Goal: Check status

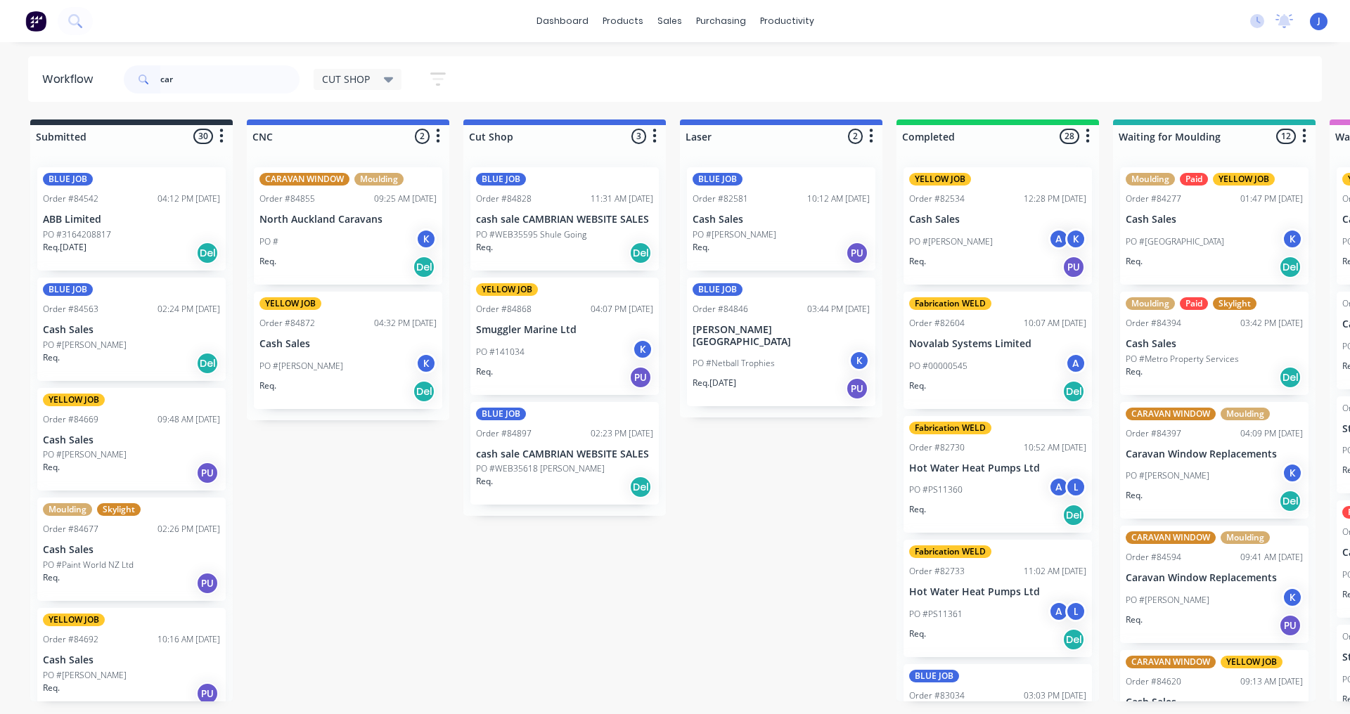
type input "caro"
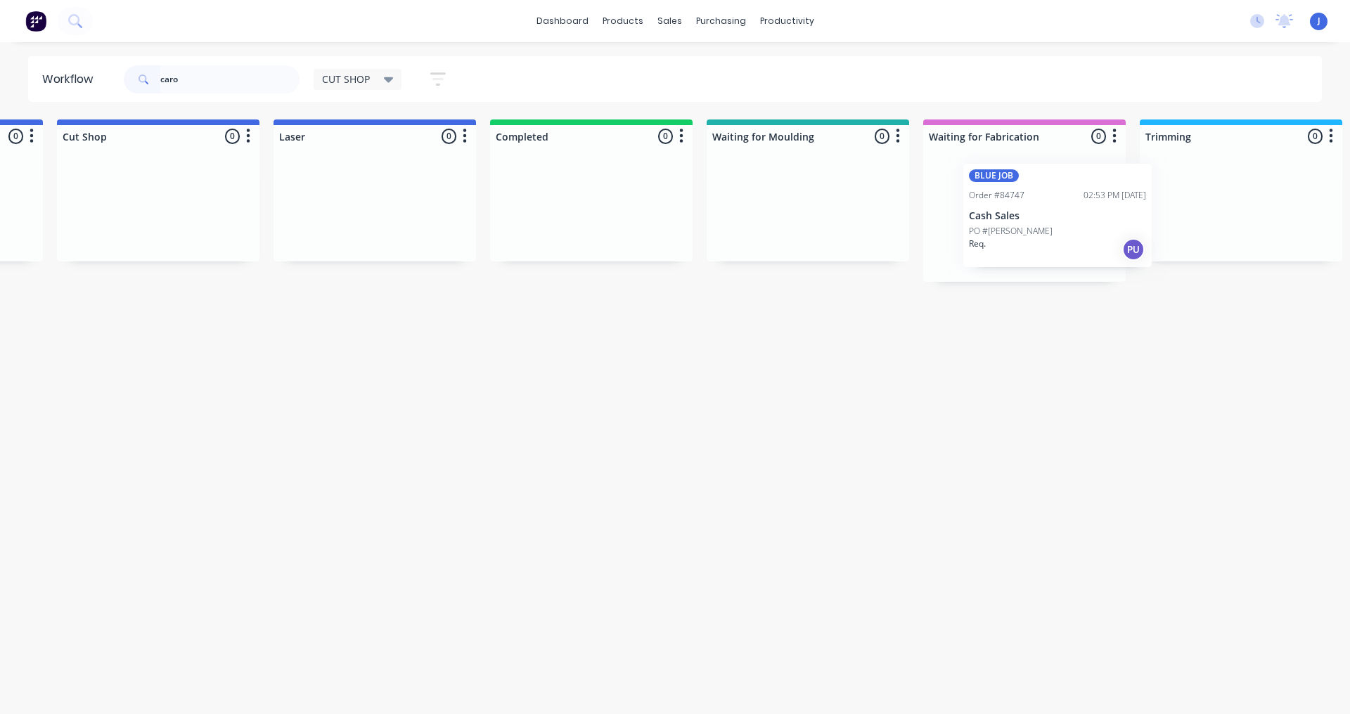
scroll to position [0, 411]
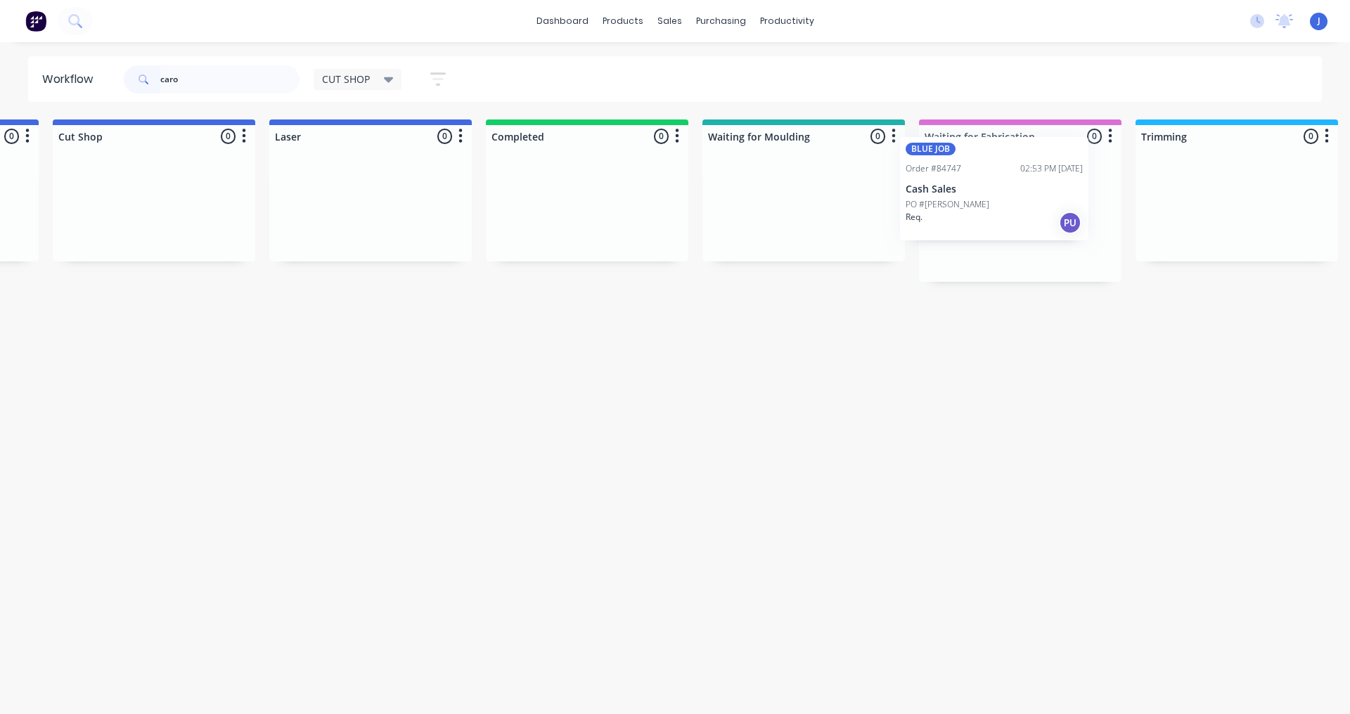
drag, startPoint x: 92, startPoint y: 244, endPoint x: 964, endPoint y: 214, distance: 872.2
drag, startPoint x: 205, startPoint y: 67, endPoint x: 49, endPoint y: 67, distance: 156.1
click at [67, 39] on div "dashboard products sales purchasing productivity dashboard products Product Cat…" at bounding box center [264, 315] width 1350 height 630
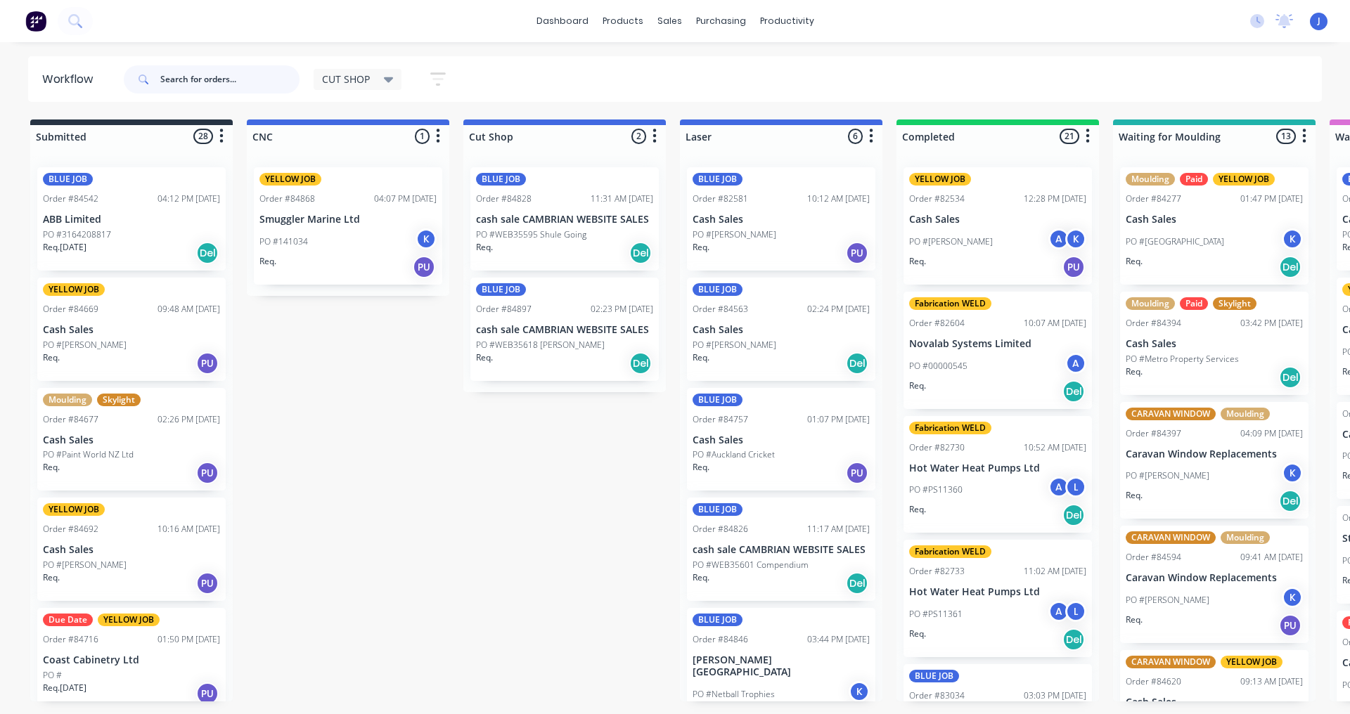
scroll to position [135, 0]
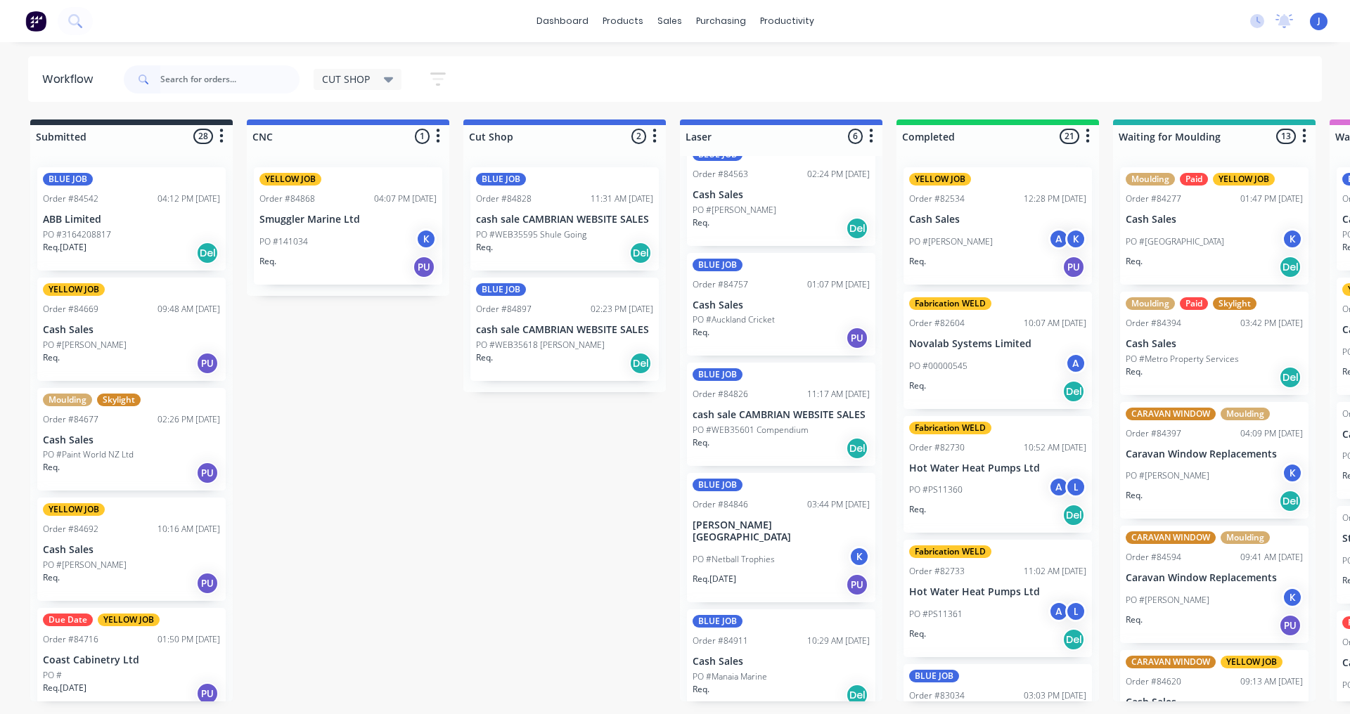
click at [773, 314] on p "PO #Auckland Cricket" at bounding box center [733, 320] width 82 height 13
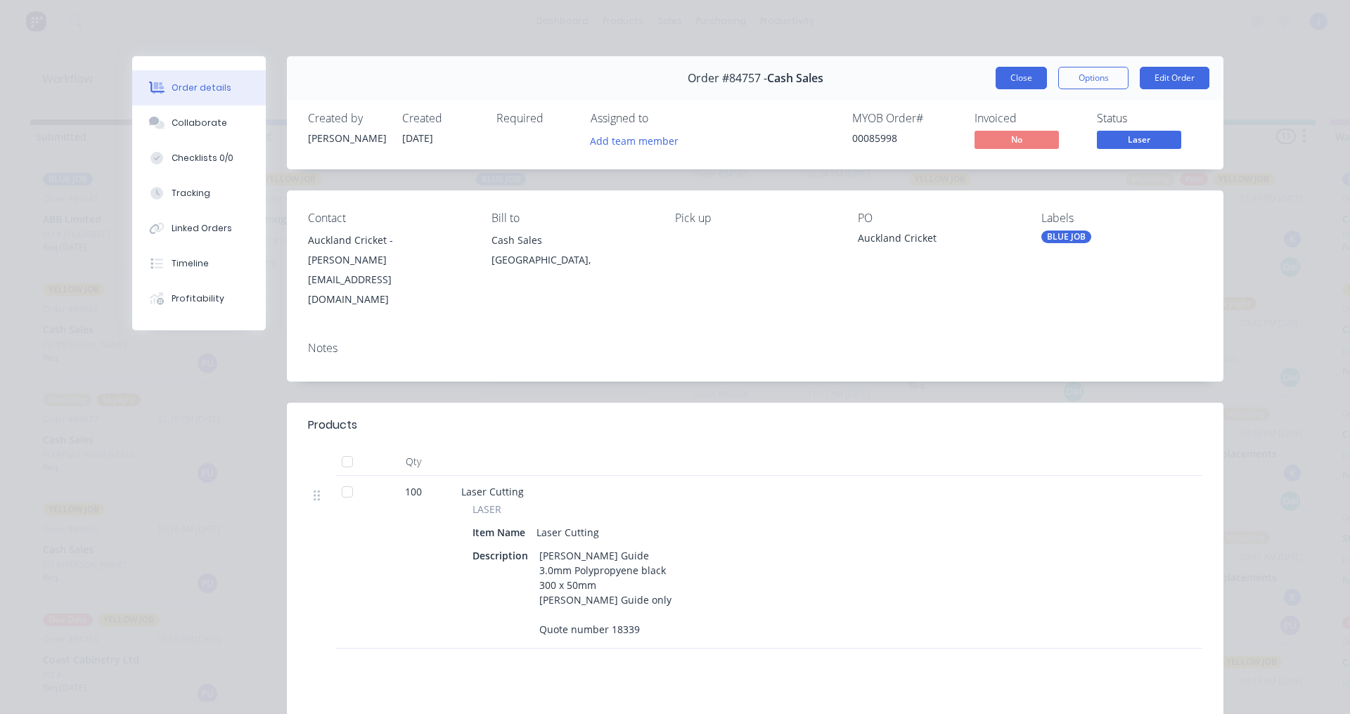
click at [1007, 77] on button "Close" at bounding box center [1020, 78] width 51 height 22
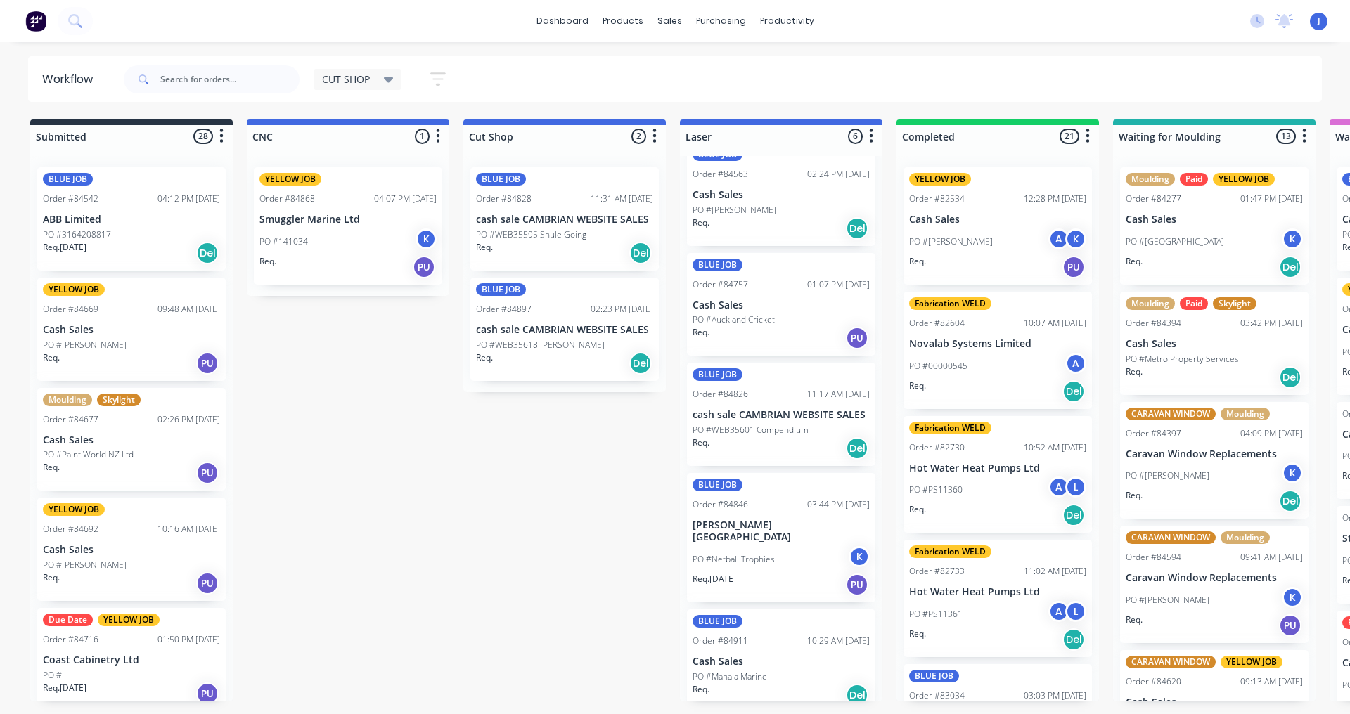
click at [789, 439] on div "Req. Del" at bounding box center [780, 449] width 177 height 24
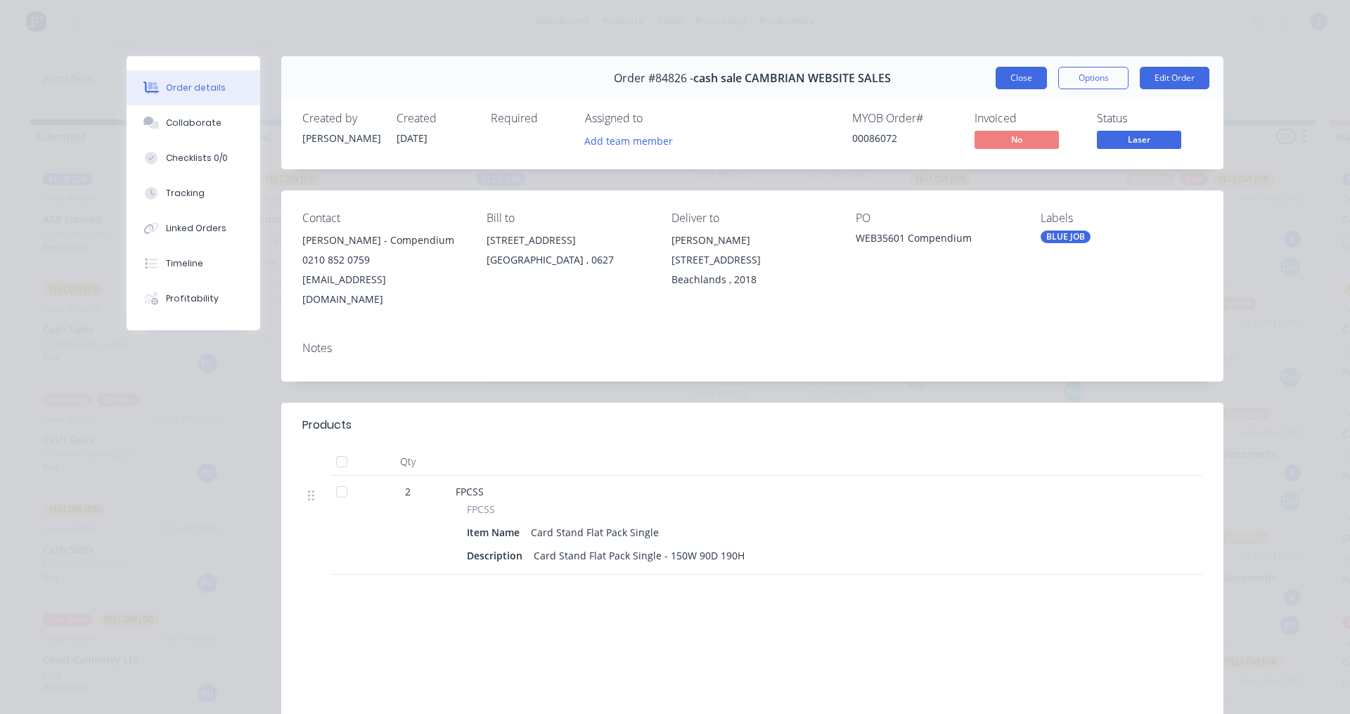
click at [1004, 81] on button "Close" at bounding box center [1020, 78] width 51 height 22
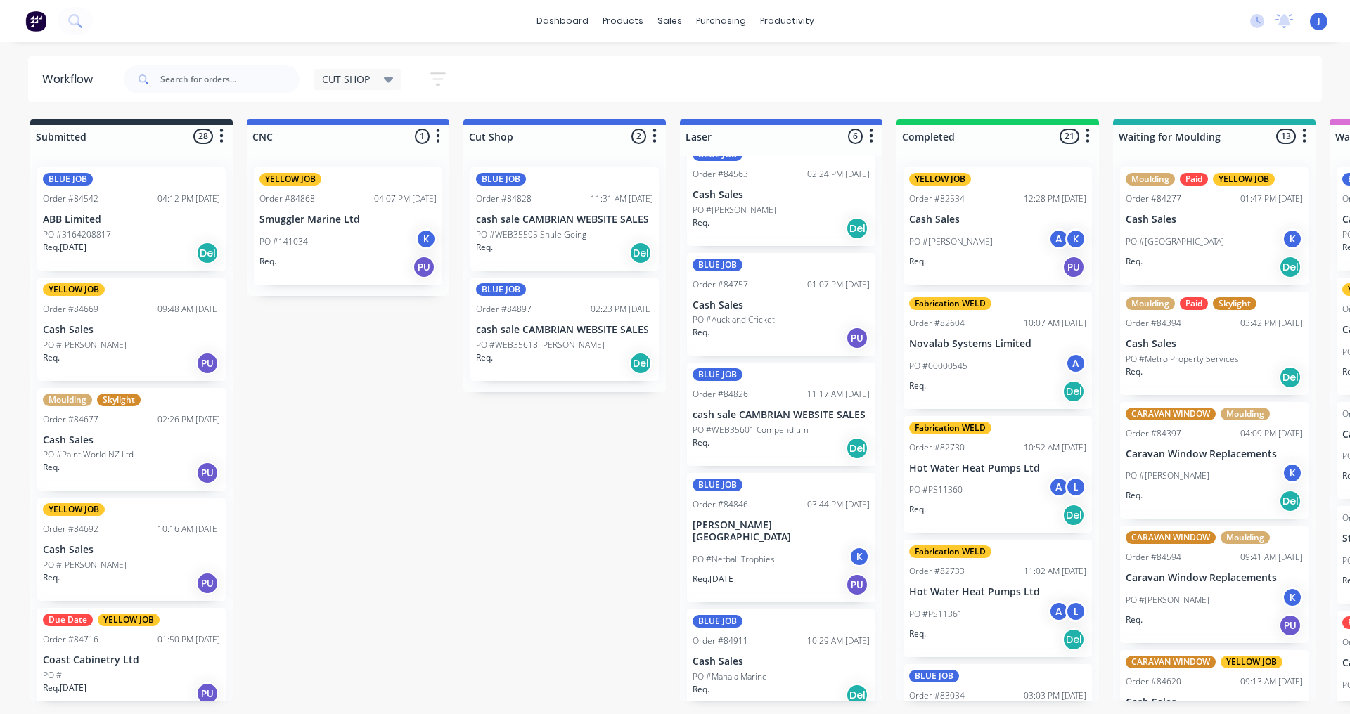
click at [759, 656] on p "Cash Sales" at bounding box center [780, 662] width 177 height 12
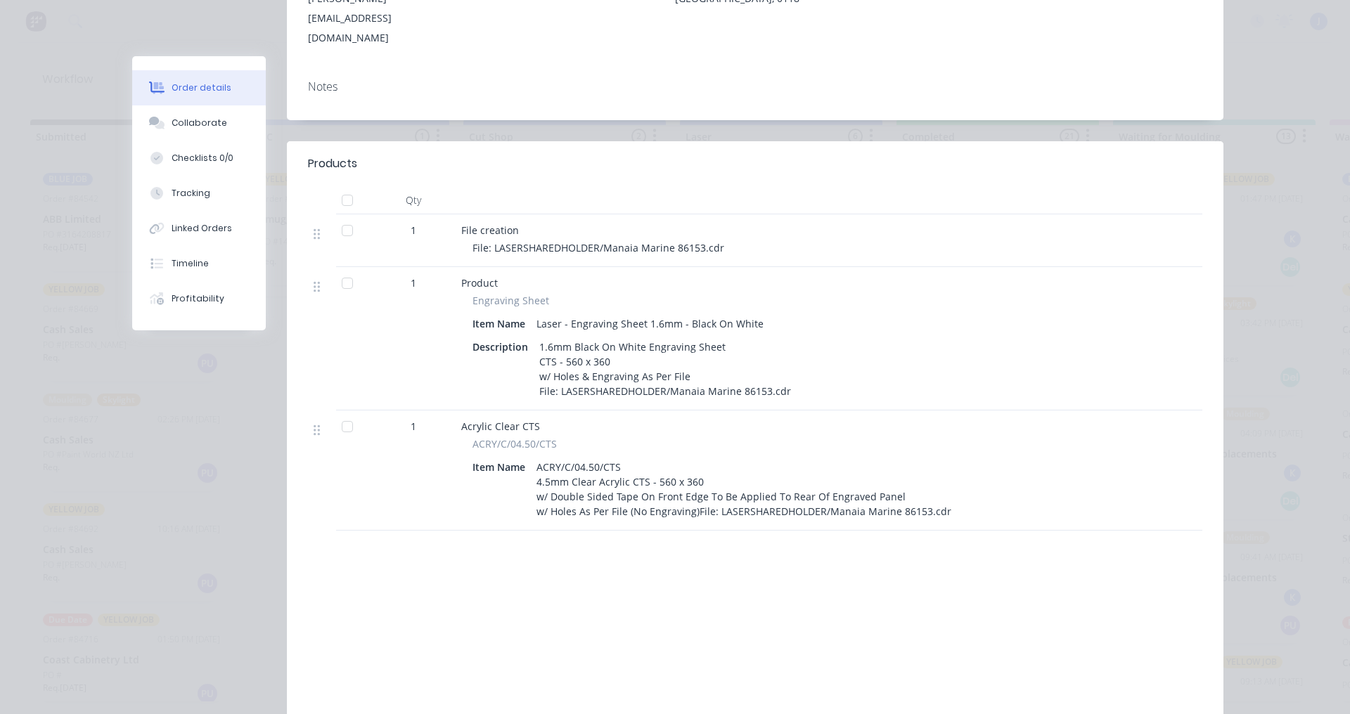
scroll to position [0, 0]
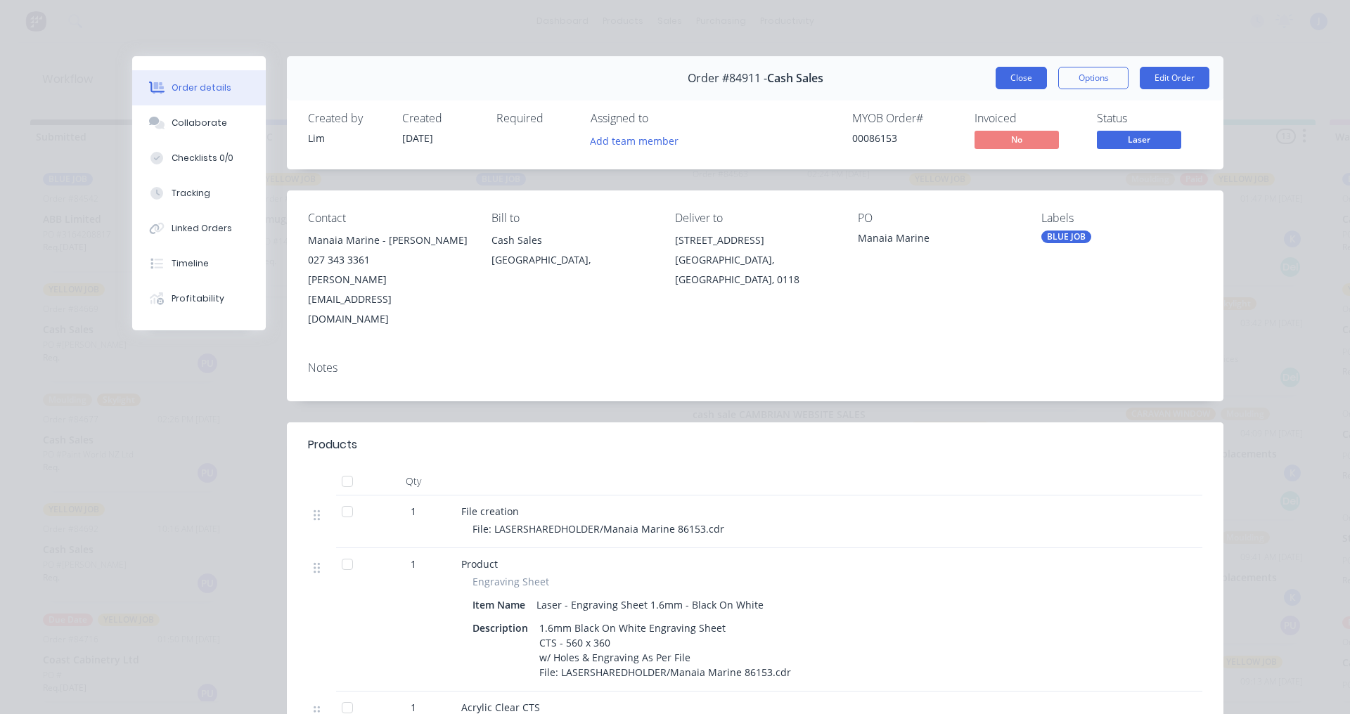
click at [1025, 74] on button "Close" at bounding box center [1020, 78] width 51 height 22
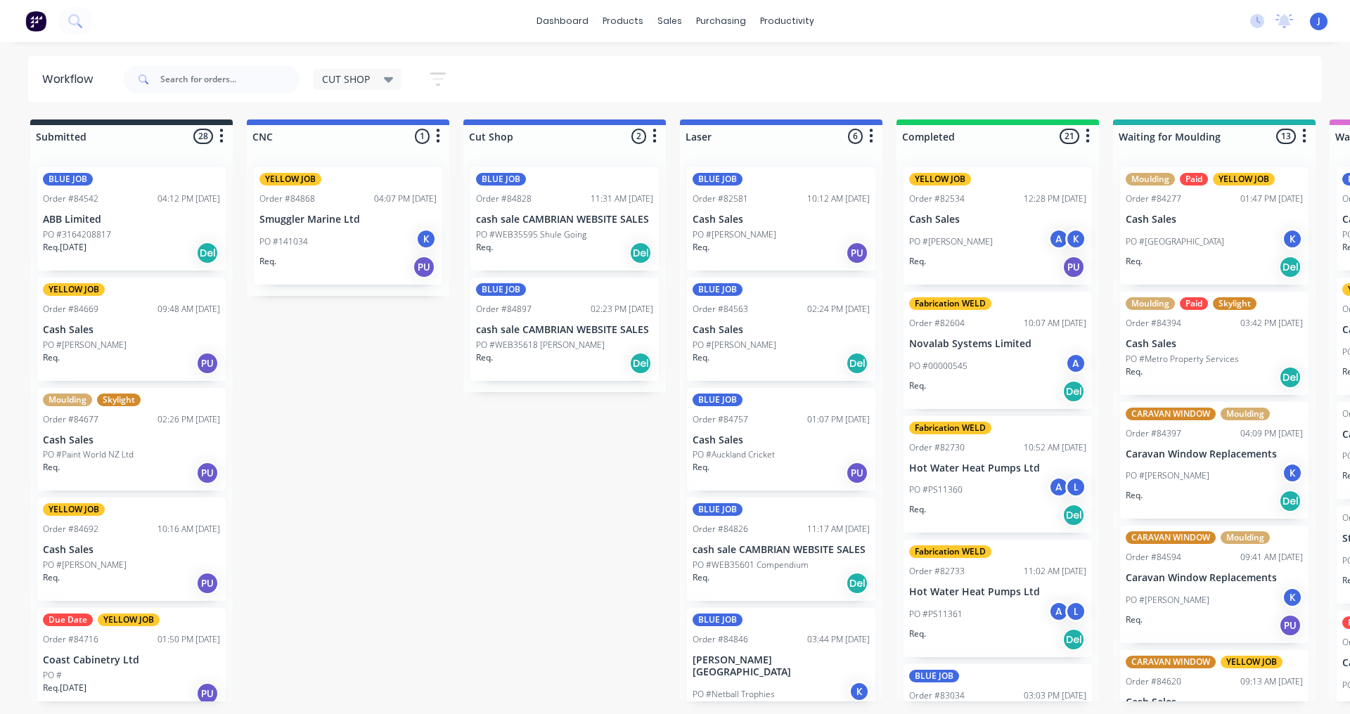
click at [794, 348] on div "PO #[PERSON_NAME]" at bounding box center [780, 345] width 177 height 13
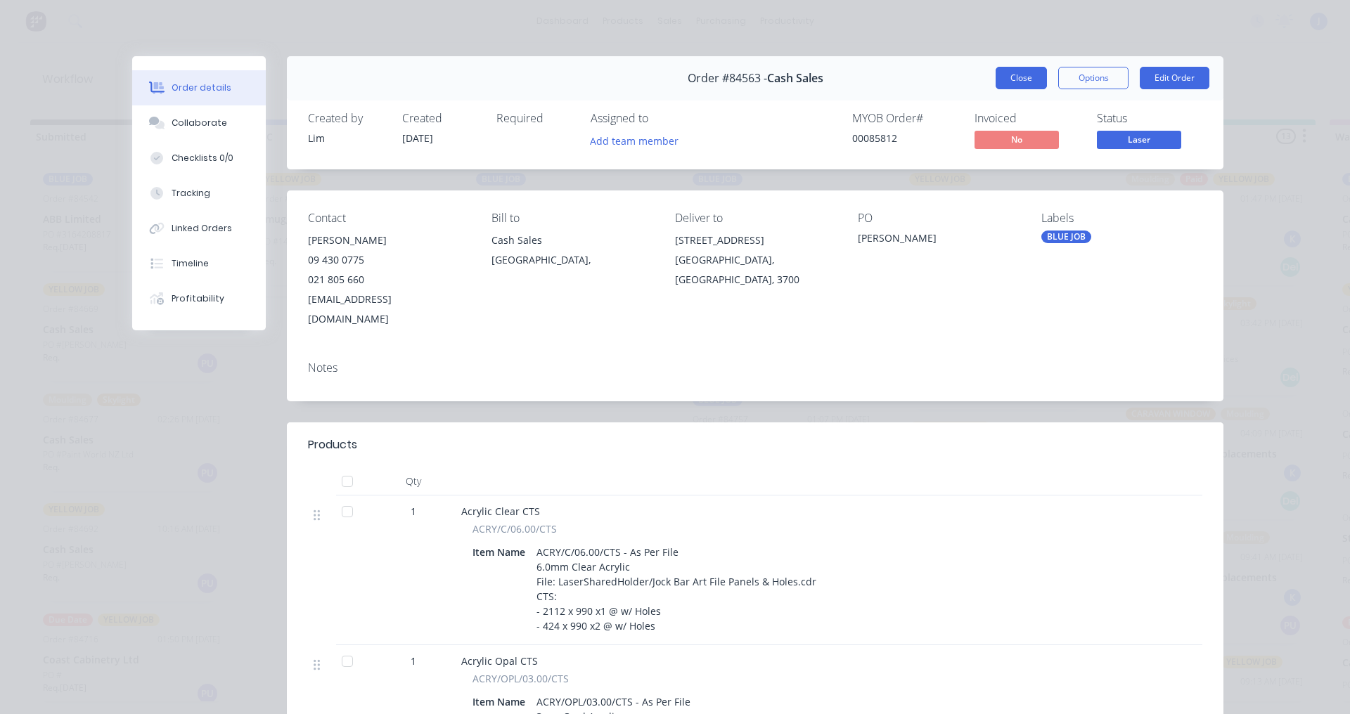
click at [1014, 70] on button "Close" at bounding box center [1020, 78] width 51 height 22
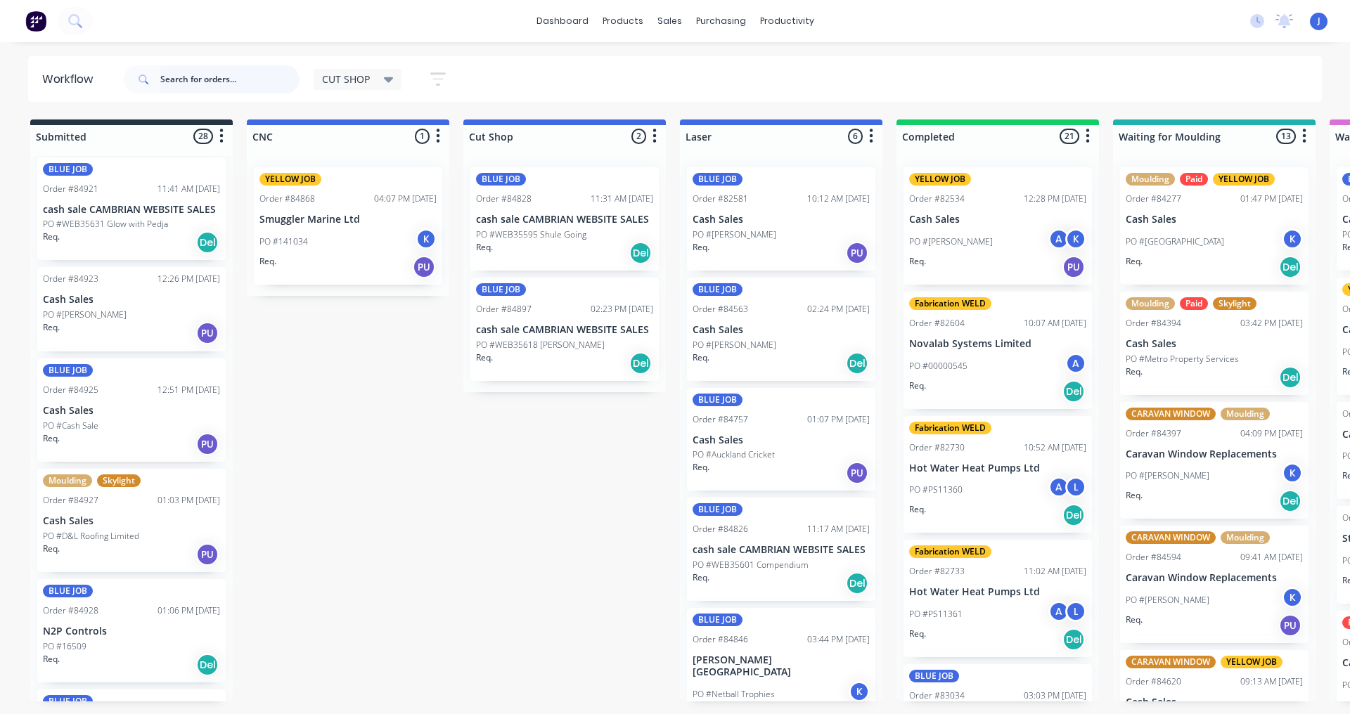
scroll to position [2451, 0]
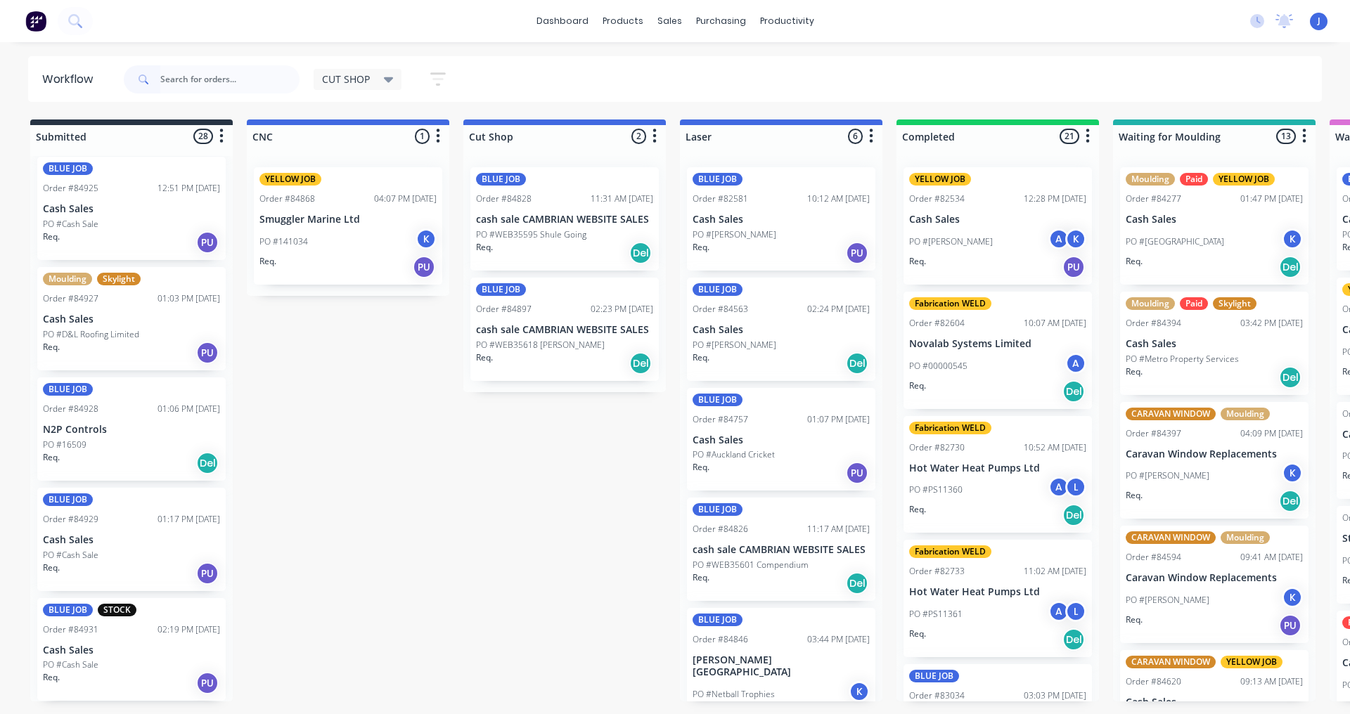
click at [345, 259] on div "Req. PU" at bounding box center [347, 267] width 177 height 24
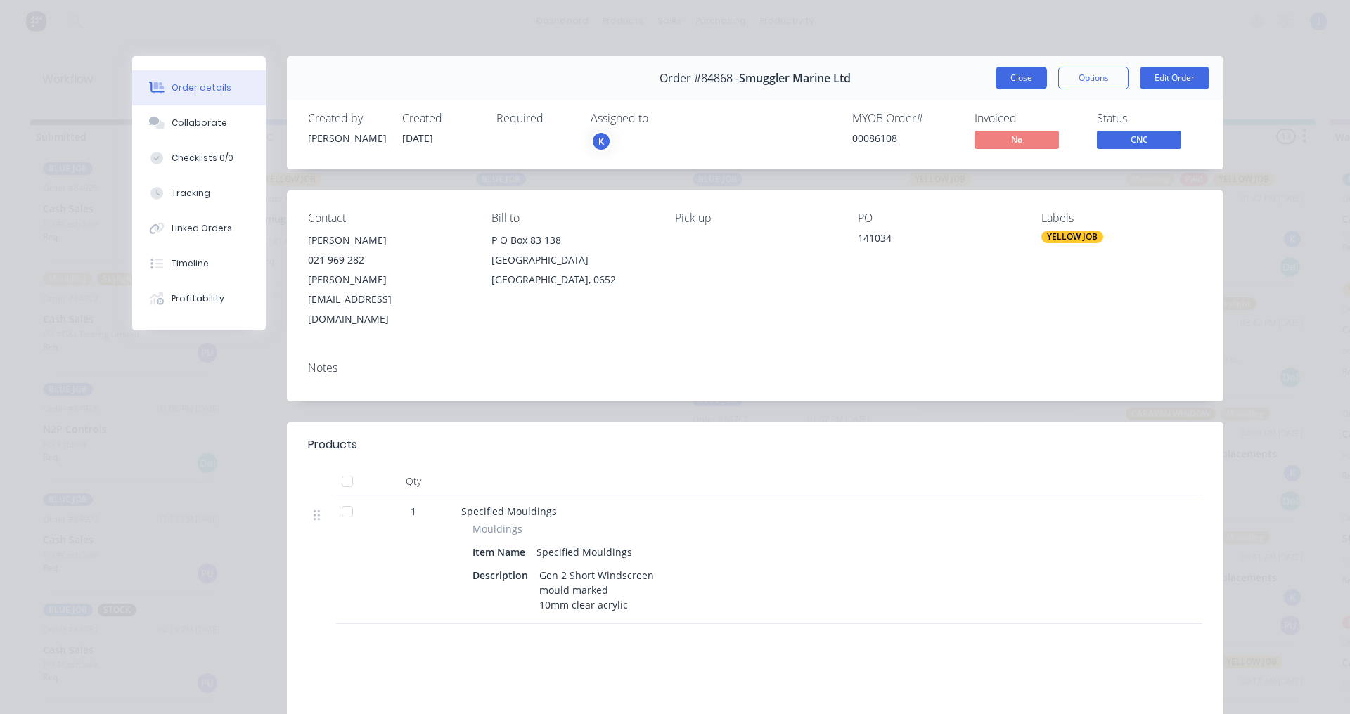
click at [1002, 72] on button "Close" at bounding box center [1020, 78] width 51 height 22
